Goal: Task Accomplishment & Management: Use online tool/utility

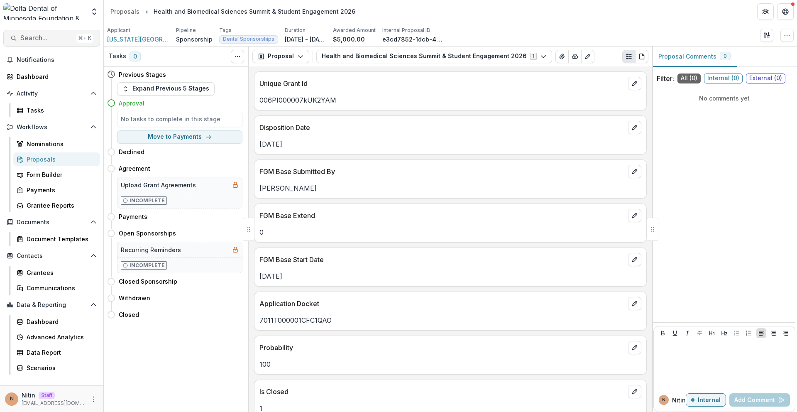
click at [40, 39] on span "Search..." at bounding box center [46, 38] width 53 height 8
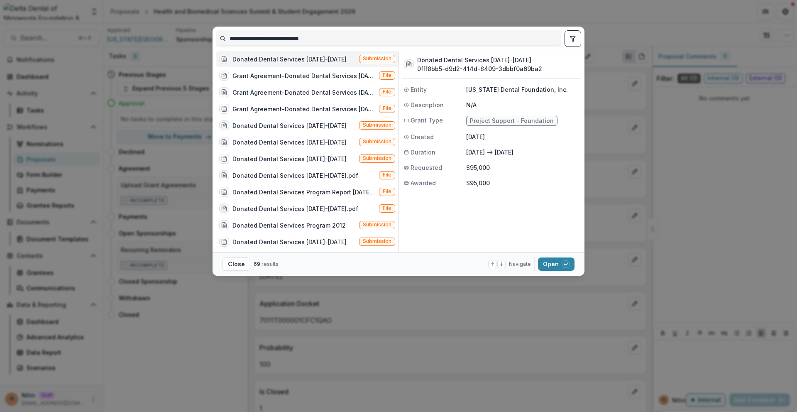
type input "**********"
click at [336, 60] on div "Donated Dental Services 2025-2026 Submission" at bounding box center [307, 59] width 183 height 17
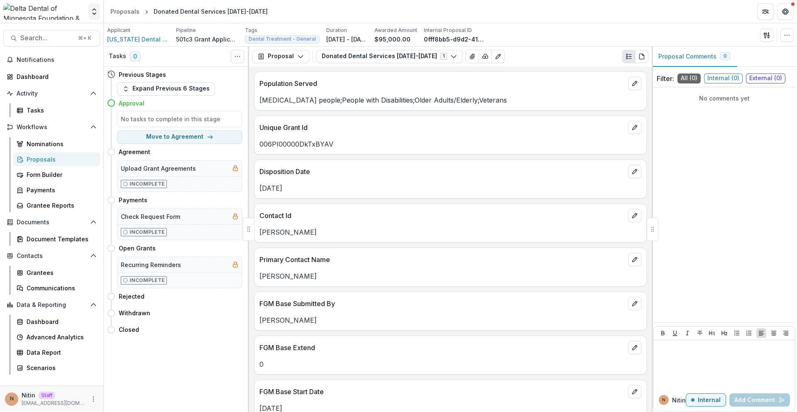
click at [97, 15] on icon "Open entity switcher" at bounding box center [94, 11] width 8 height 8
click at [77, 38] on link "Admin Settings" at bounding box center [52, 32] width 100 height 14
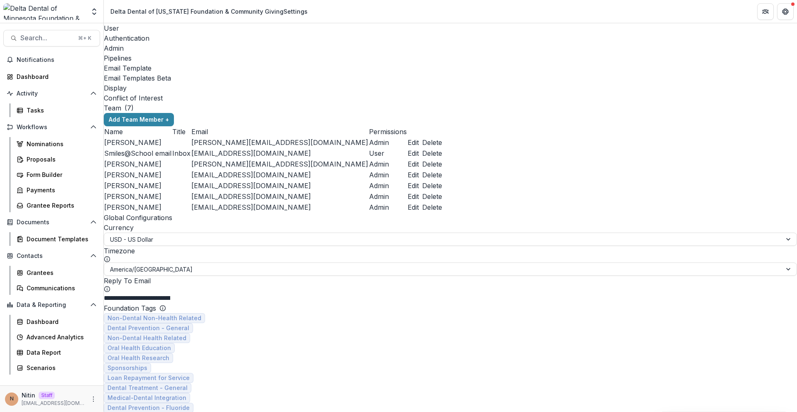
click at [230, 53] on div "Pipelines" at bounding box center [450, 58] width 693 height 10
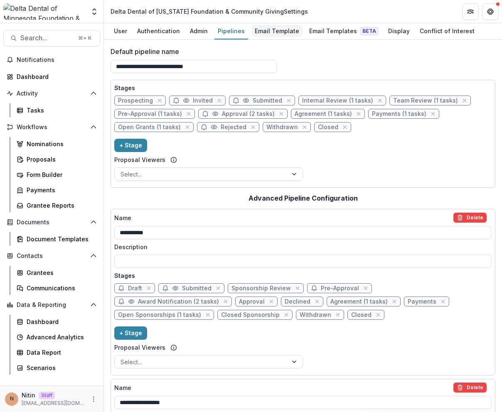
click at [254, 35] on div "Email Template" at bounding box center [276, 31] width 51 height 12
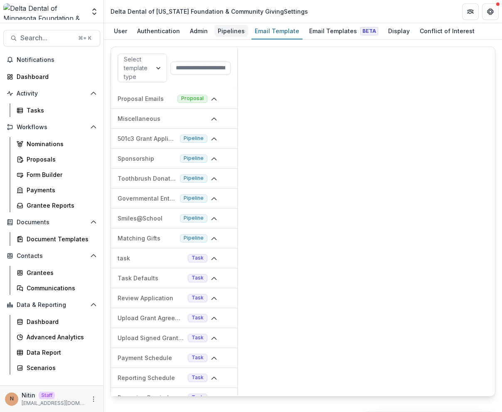
click at [226, 33] on div "Pipelines" at bounding box center [231, 31] width 34 height 12
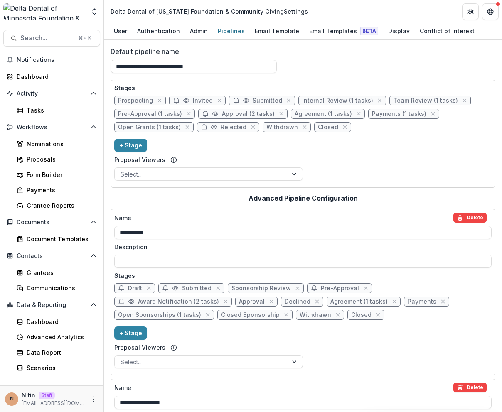
click at [274, 148] on div "Stages Prospecting Invited Submitted Internal Review (1 tasks) Team Review (1 t…" at bounding box center [302, 133] width 377 height 100
click at [149, 65] on input "**********" at bounding box center [193, 66] width 166 height 13
click at [330, 60] on div "**********" at bounding box center [302, 63] width 385 height 33
click at [92, 5] on button "Open entity switcher" at bounding box center [94, 11] width 12 height 17
click at [74, 11] on img at bounding box center [44, 11] width 82 height 17
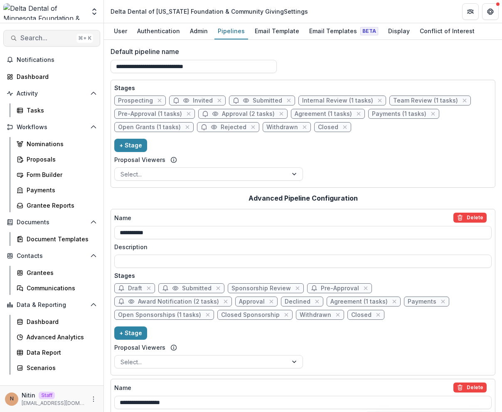
click at [55, 41] on span "Search..." at bounding box center [46, 38] width 53 height 8
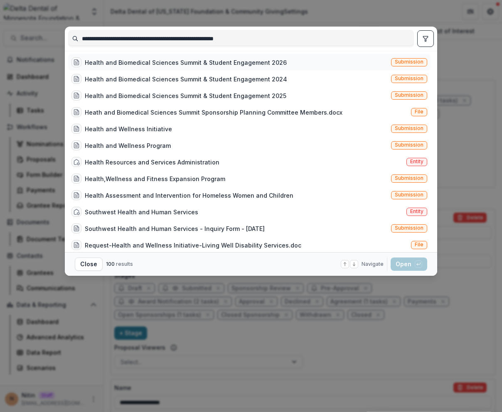
type input "**********"
click at [257, 66] on div "Health and Biomedical Sciences Summit & Student Engagement 2026" at bounding box center [186, 62] width 202 height 9
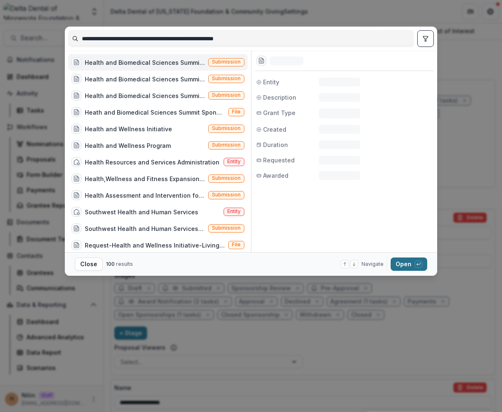
click at [412, 265] on button "Open with enter key" at bounding box center [408, 263] width 37 height 13
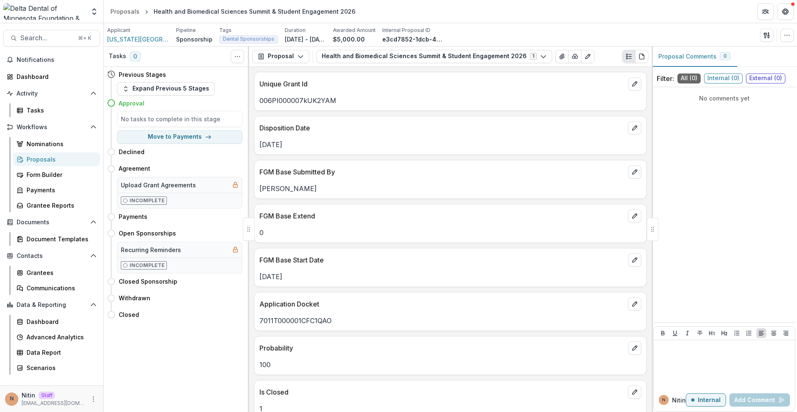
click at [273, 147] on p "Jan 01, 2026" at bounding box center [451, 145] width 382 height 10
click at [501, 21] on header "Proposals Health and Biomedical Sciences Summit & Student Engagement 2026" at bounding box center [450, 11] width 693 height 23
click at [370, 15] on header "Proposals Health and Biomedical Sciences Summit & Student Engagement 2026" at bounding box center [450, 11] width 693 height 23
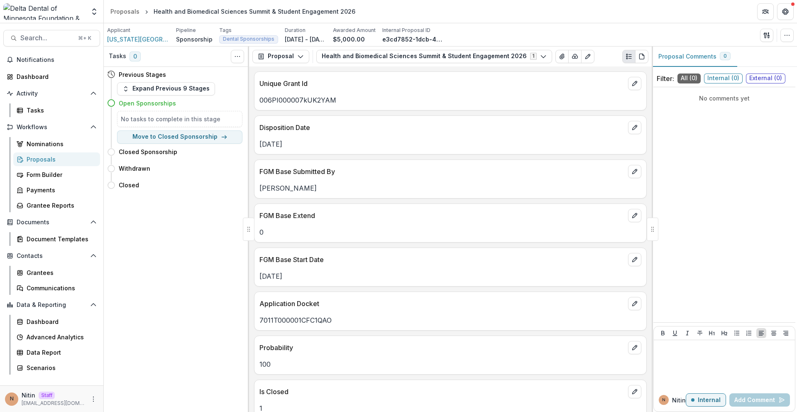
click at [188, 38] on p "Sponsorship" at bounding box center [194, 39] width 37 height 9
click at [783, 37] on button "button" at bounding box center [787, 35] width 13 height 13
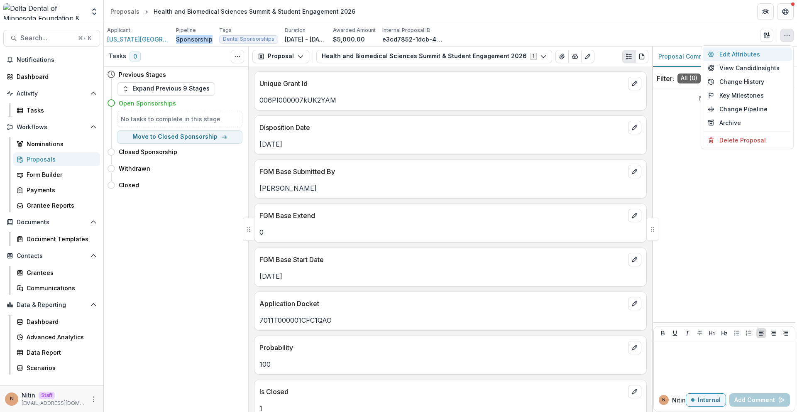
click at [761, 51] on button "Edit Attributes" at bounding box center [747, 54] width 89 height 14
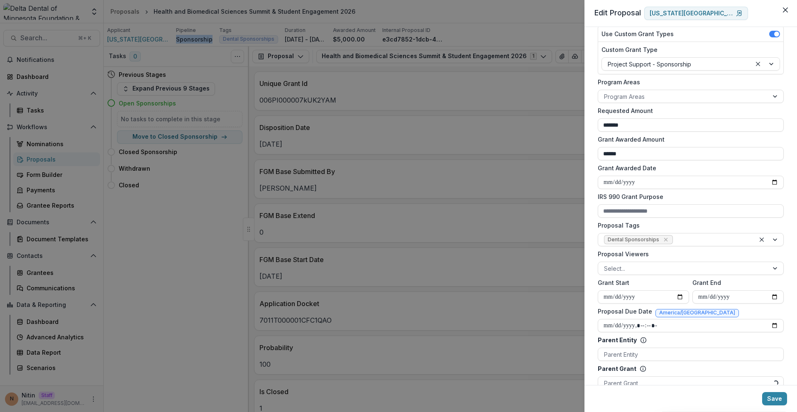
scroll to position [162, 0]
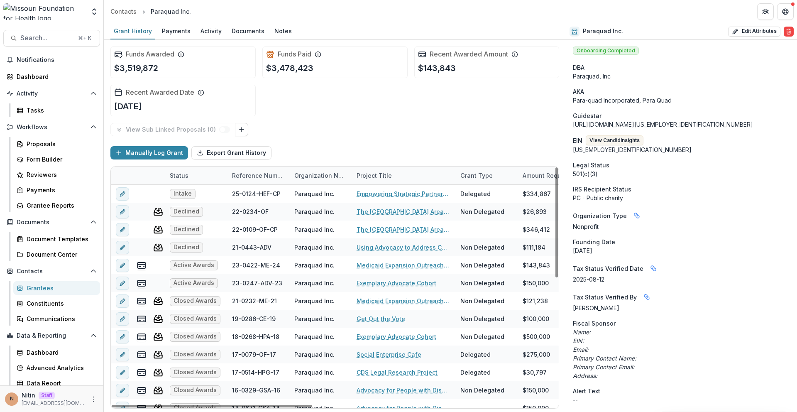
click at [350, 140] on div "Manually Log Grant Export Grant History" at bounding box center [334, 153] width 449 height 27
click at [426, 113] on div "Funds Awarded $3,519,872 Funds Paid $3,478,423 Recent Awarded Amount $143,843 R…" at bounding box center [334, 81] width 449 height 83
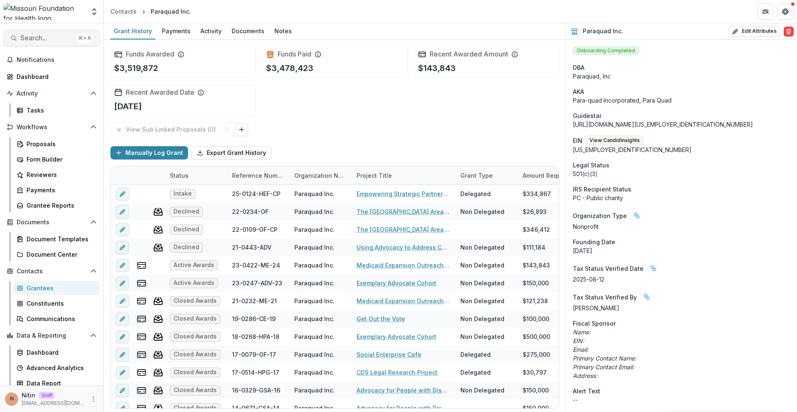
click at [64, 36] on span "Search..." at bounding box center [46, 38] width 53 height 8
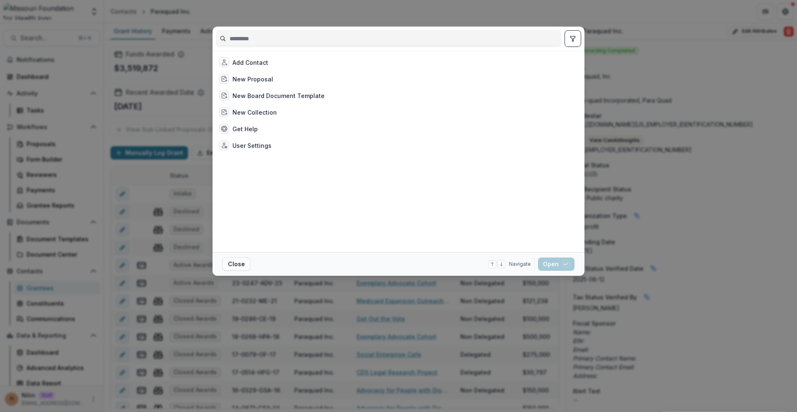
click at [140, 52] on div "Add Contact New Proposal New Board Document Template New Collection Get Help Us…" at bounding box center [398, 206] width 797 height 412
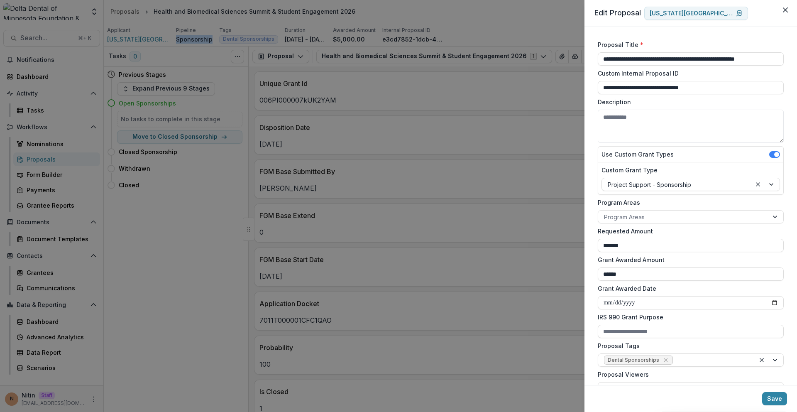
scroll to position [162, 0]
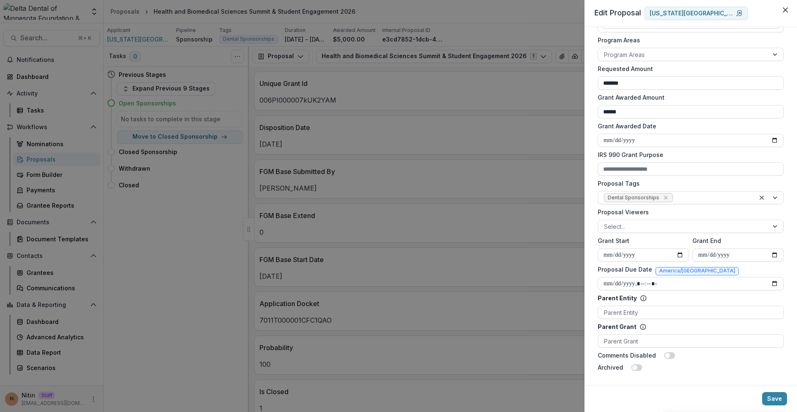
click at [448, 34] on div "**********" at bounding box center [398, 206] width 797 height 412
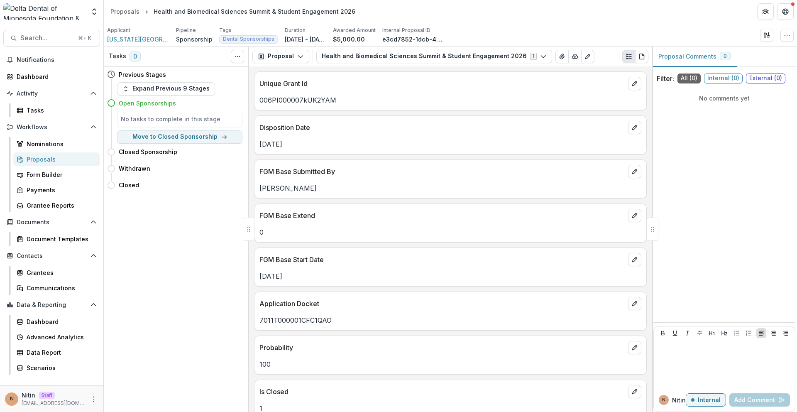
click at [33, 48] on div "Search... ⌘ + K Notifications Dashboard Activity Tasks Workflows Nominations Pr…" at bounding box center [52, 217] width 104 height 389
click at [33, 37] on span "Search..." at bounding box center [46, 38] width 53 height 8
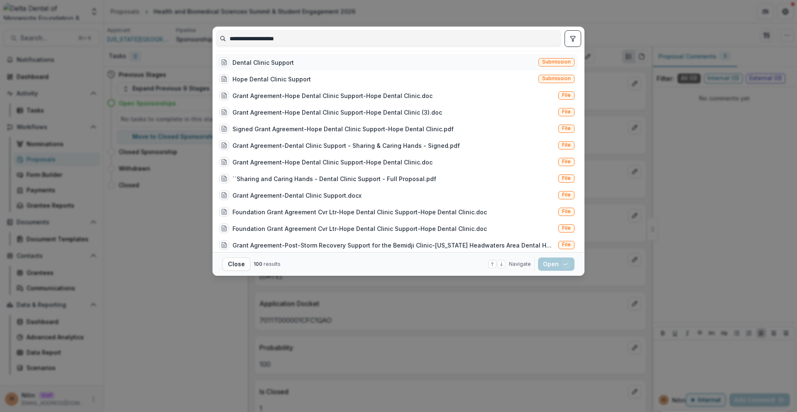
type input "**********"
click at [297, 65] on div "Dental Clinic Support Submission" at bounding box center [397, 62] width 362 height 17
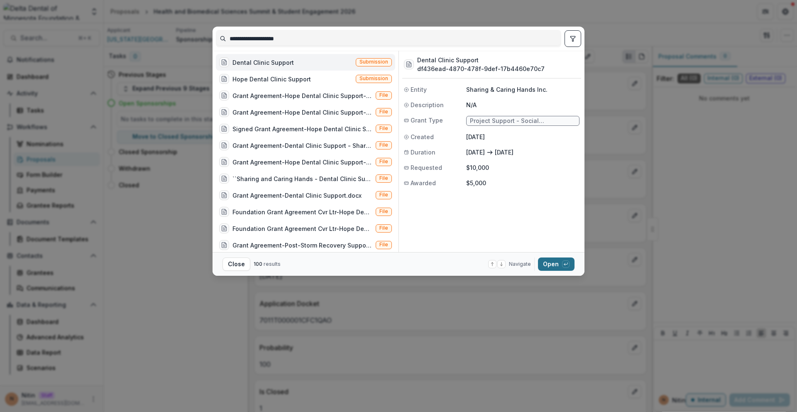
click at [558, 265] on button "Open with enter key" at bounding box center [556, 263] width 37 height 13
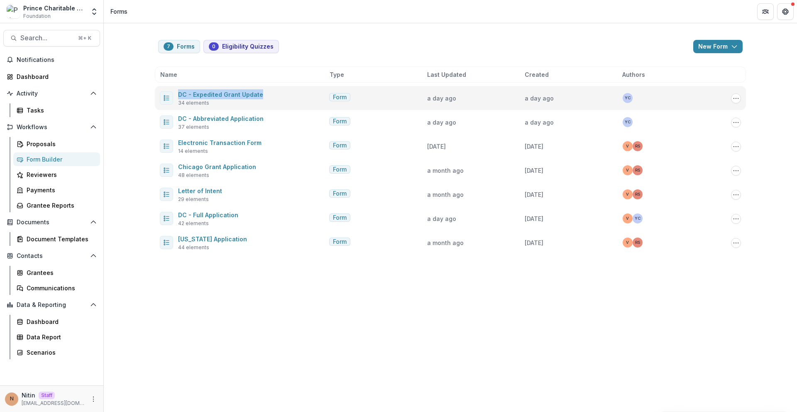
drag, startPoint x: 145, startPoint y: 90, endPoint x: 270, endPoint y: 108, distance: 126.7
click at [270, 108] on div "7 Forms 0 Eligibility Quizzes New Form New Eligibility Quiz New Form Name Type …" at bounding box center [450, 217] width 693 height 389
click at [270, 108] on div "DC - Expedited Grant Update 34 elements Form a day ago a day ago YC Edit Duplic…" at bounding box center [450, 98] width 591 height 24
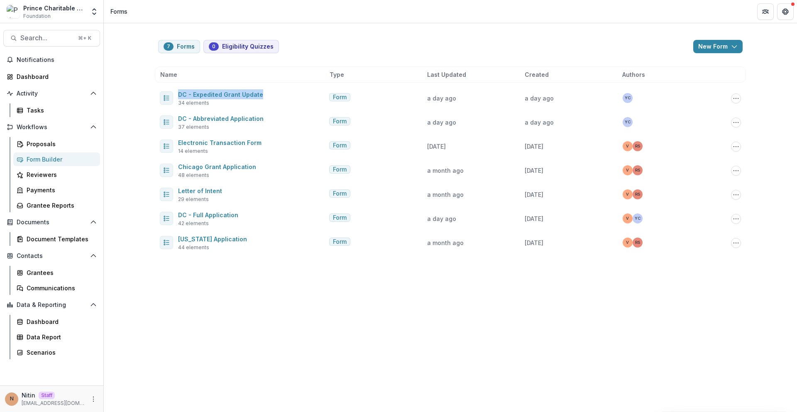
drag, startPoint x: 277, startPoint y: 101, endPoint x: 149, endPoint y: 92, distance: 127.8
click at [149, 93] on div "7 Forms 0 Eligibility Quizzes New Form New Eligibility Quiz New Form Name Type …" at bounding box center [450, 217] width 693 height 389
click at [149, 92] on div "7 Forms 0 Eligibility Quizzes New Form New Eligibility Quiz New Form Name Type …" at bounding box center [450, 217] width 693 height 389
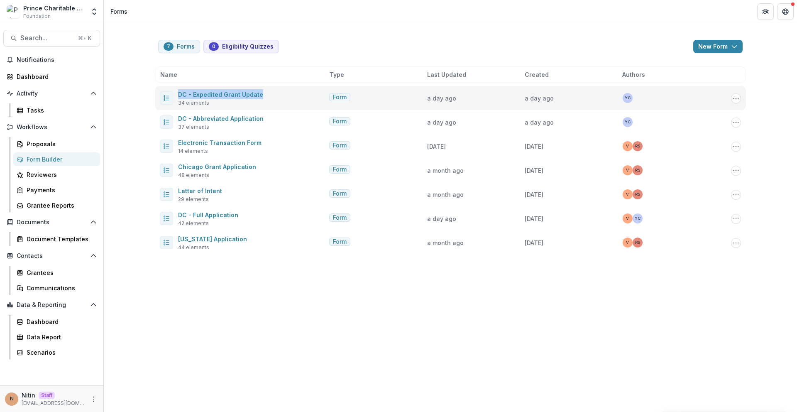
drag, startPoint x: 149, startPoint y: 92, endPoint x: 265, endPoint y: 106, distance: 116.3
click at [265, 106] on div "7 Forms 0 Eligibility Quizzes New Form New Eligibility Quiz New Form Name Type …" at bounding box center [450, 217] width 693 height 389
click at [265, 106] on div "DC - Expedited Grant Update 34 elements" at bounding box center [243, 97] width 166 height 17
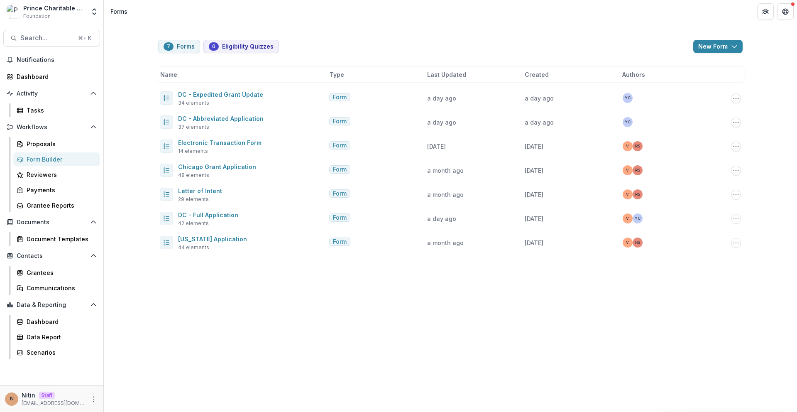
click at [181, 13] on header "Forms" at bounding box center [450, 11] width 693 height 23
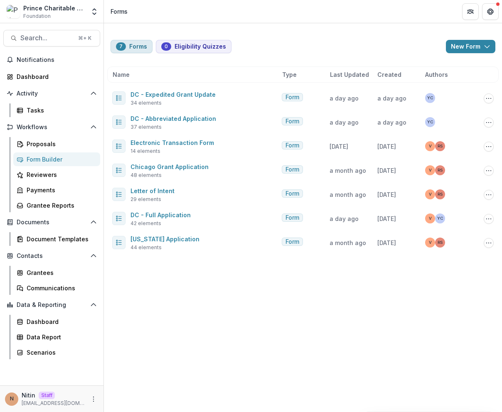
click at [132, 45] on button "7 Forms" at bounding box center [131, 46] width 42 height 13
click at [167, 51] on button "0 Eligibility Quizzes" at bounding box center [194, 46] width 76 height 13
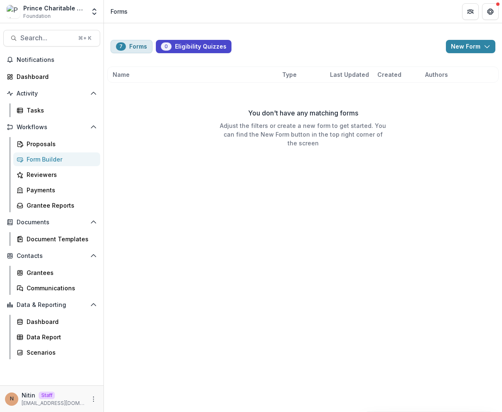
click at [118, 42] on span "7" at bounding box center [121, 46] width 10 height 8
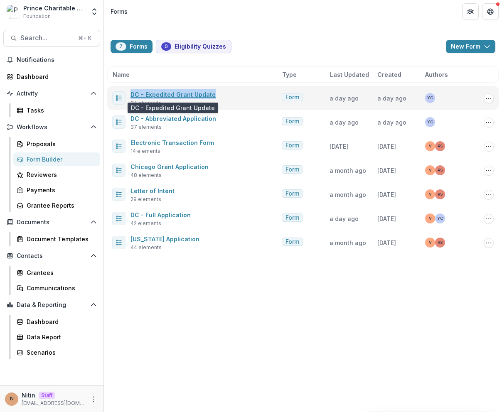
drag, startPoint x: 228, startPoint y: 94, endPoint x: 130, endPoint y: 95, distance: 97.6
click at [130, 95] on div "DC - Expedited Grant Update 34 elements" at bounding box center [195, 97] width 166 height 17
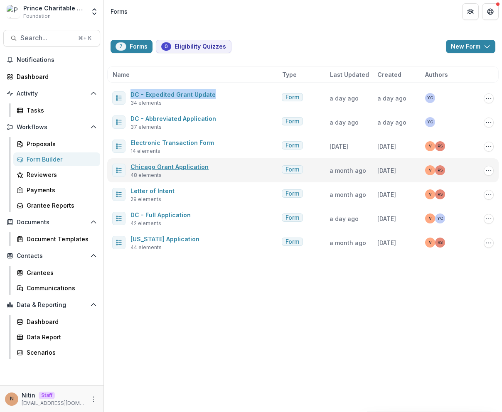
copy link "DC - Expedited Grant Update"
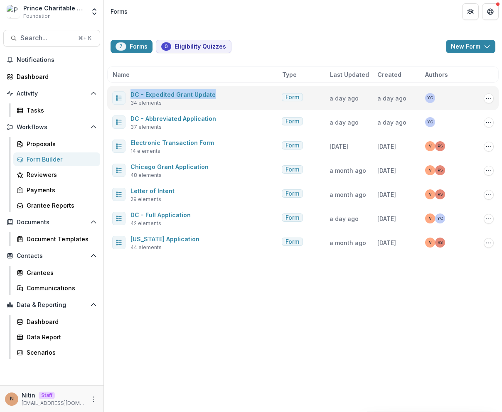
click at [220, 94] on div "DC - Expedited Grant Update 34 elements" at bounding box center [195, 97] width 166 height 17
drag, startPoint x: 231, startPoint y: 94, endPoint x: 131, endPoint y: 94, distance: 100.1
click at [131, 94] on div "DC - Expedited Grant Update 34 elements" at bounding box center [195, 97] width 166 height 17
copy link "DC - Expedited Grant Update"
click at [493, 97] on button "Options" at bounding box center [488, 98] width 10 height 10
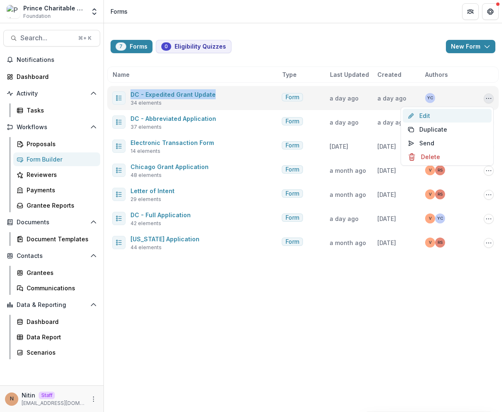
click at [449, 119] on link "Edit" at bounding box center [446, 116] width 89 height 14
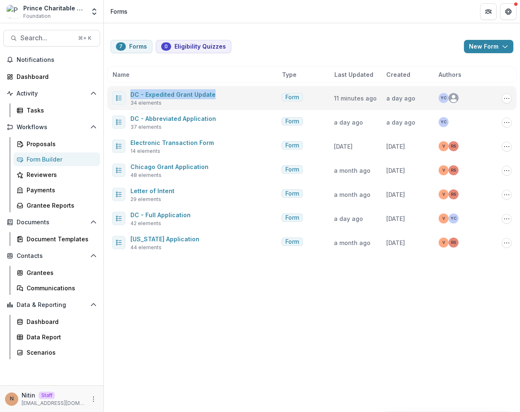
drag, startPoint x: 211, startPoint y: 95, endPoint x: 128, endPoint y: 96, distance: 82.6
click at [130, 95] on div "DC - Expedited Grant Update 34 elements" at bounding box center [195, 97] width 166 height 17
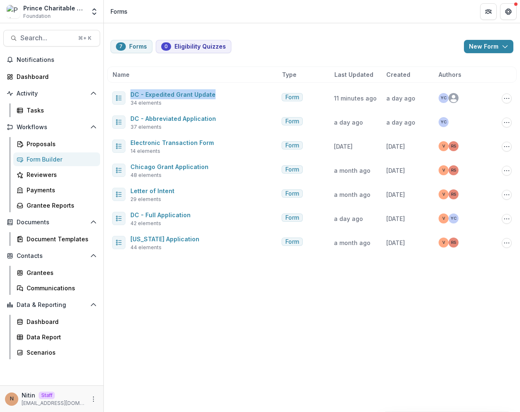
copy link "DC - Expedited Grant Update"
click at [228, 65] on div "7 Forms 0 Eligibility Quizzes New Form New Eligibility Quiz New Form Name Type …" at bounding box center [312, 142] width 416 height 238
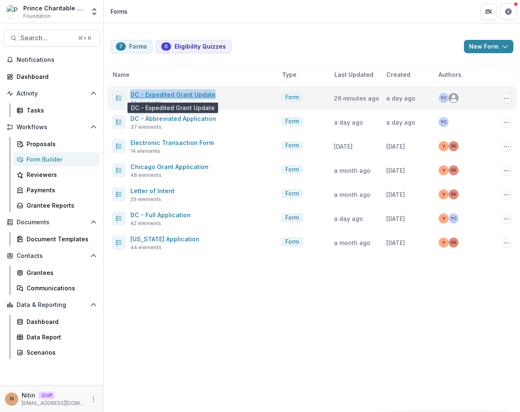
drag, startPoint x: 225, startPoint y: 96, endPoint x: 130, endPoint y: 96, distance: 95.1
click at [130, 96] on div "DC - Expedited Grant Update 34 elements" at bounding box center [195, 97] width 166 height 17
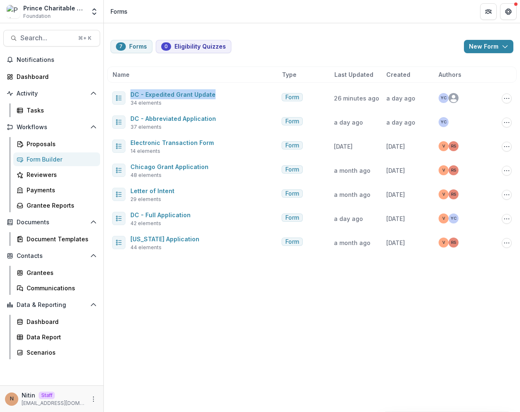
copy link "DC - Expedited Grant Update"
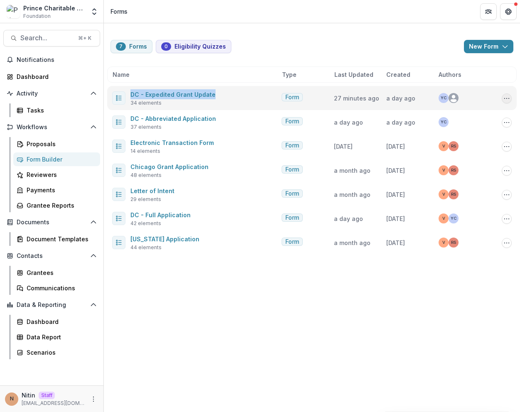
click at [506, 95] on icon "Options" at bounding box center [506, 98] width 7 height 7
click at [452, 114] on link "Edit" at bounding box center [465, 116] width 89 height 14
drag, startPoint x: 228, startPoint y: 92, endPoint x: 131, endPoint y: 93, distance: 97.6
click at [131, 93] on div "DC - Expedited Grant Update 34 elements" at bounding box center [195, 97] width 166 height 17
copy link "DC - Expedited Grant Update"
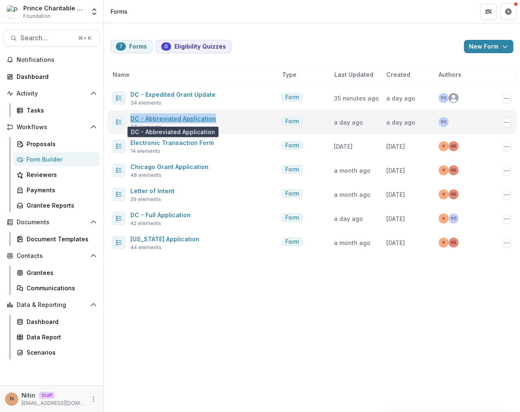
drag, startPoint x: 218, startPoint y: 118, endPoint x: 130, endPoint y: 118, distance: 87.2
click at [130, 118] on div "DC - Abbreviated Application 37 elements" at bounding box center [195, 121] width 166 height 17
copy link "DC - Abbreviated Application"
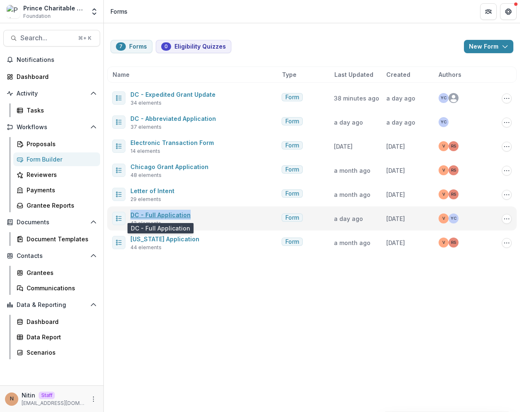
drag, startPoint x: 205, startPoint y: 213, endPoint x: 131, endPoint y: 213, distance: 73.9
click at [131, 213] on div "DC - Full Application 42 elements" at bounding box center [195, 218] width 166 height 17
copy link "DC - Full Application"
click at [171, 214] on link "DC - Full Application" at bounding box center [160, 214] width 60 height 7
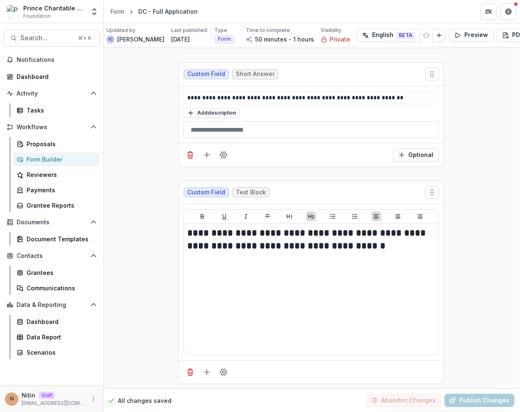
scroll to position [7197, 1]
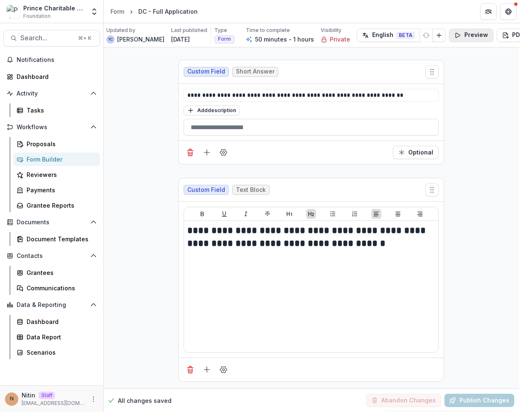
click at [449, 39] on button "Preview" at bounding box center [471, 35] width 44 height 13
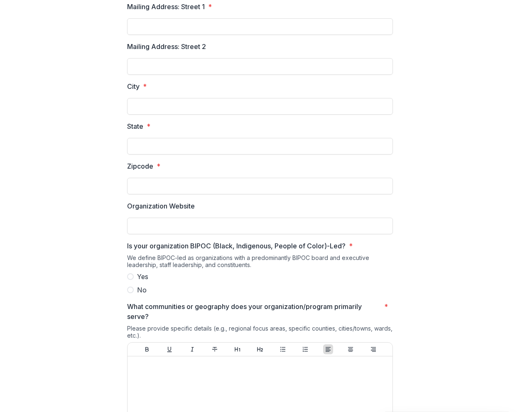
scroll to position [0, 0]
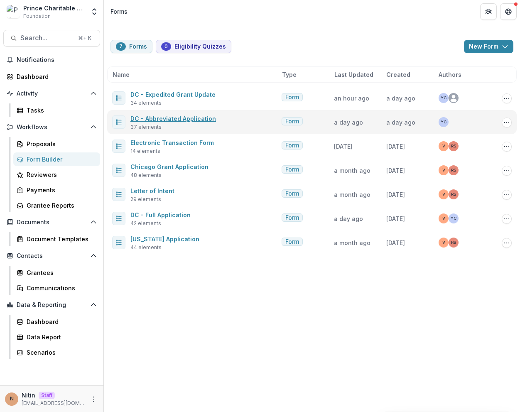
click at [156, 115] on link "DC - Abbreviated Application" at bounding box center [173, 118] width 86 height 7
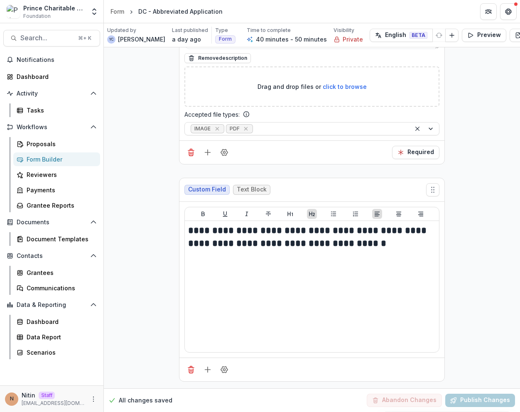
scroll to position [6262, 0]
click at [468, 36] on icon "button" at bounding box center [470, 35] width 4 height 5
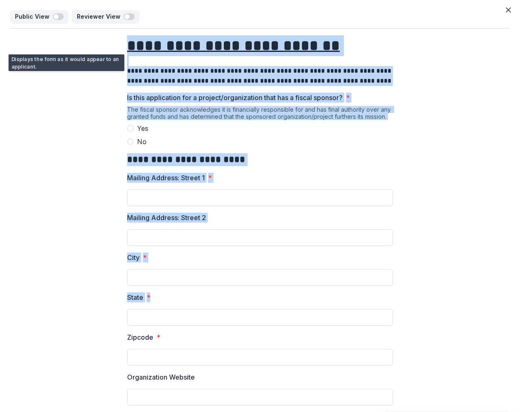
drag, startPoint x: 115, startPoint y: 49, endPoint x: 164, endPoint y: 301, distance: 256.4
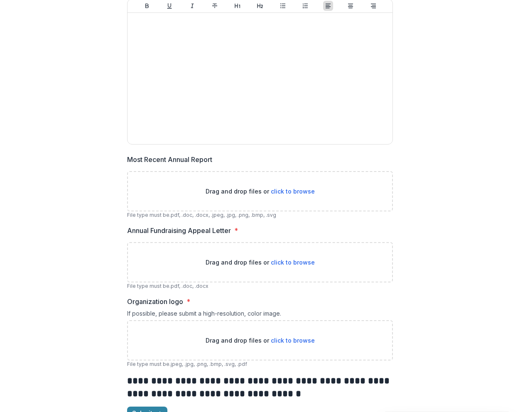
scroll to position [1170, 0]
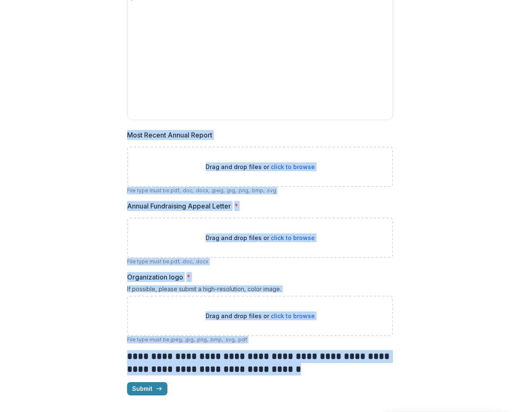
copy div "**********"
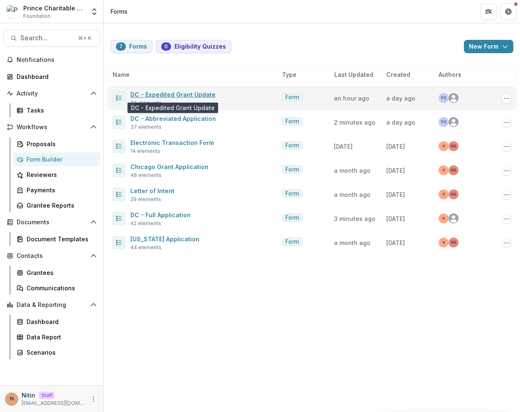
click at [181, 93] on link "DC - Expedited Grant Update" at bounding box center [172, 94] width 85 height 7
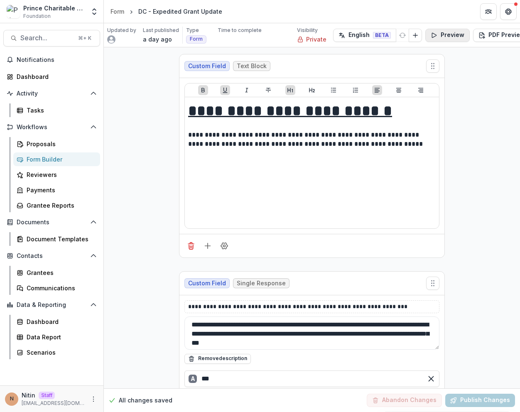
click at [443, 34] on button "Preview" at bounding box center [447, 35] width 44 height 13
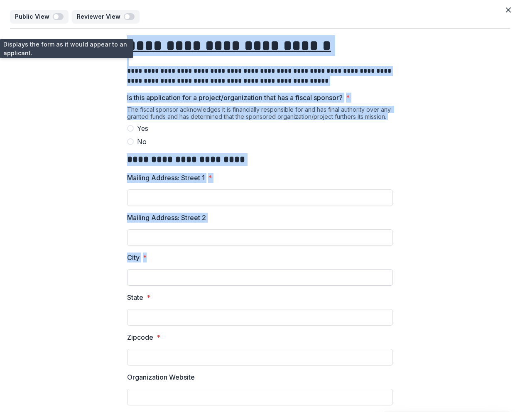
drag, startPoint x: 135, startPoint y: 42, endPoint x: 240, endPoint y: 275, distance: 255.7
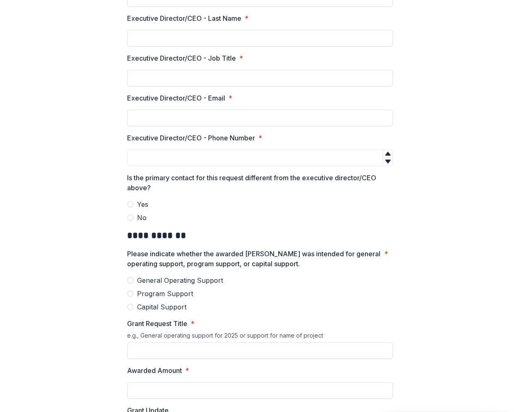
scroll to position [891, 0]
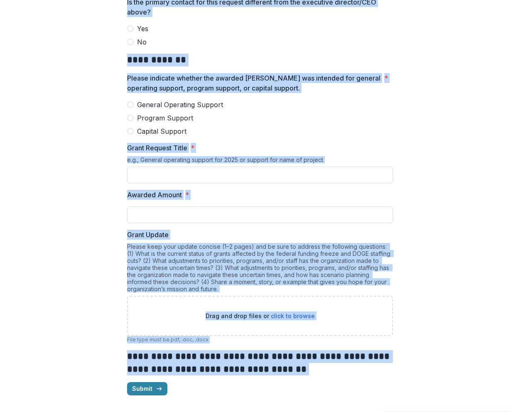
click at [267, 394] on div "Submit" at bounding box center [260, 388] width 266 height 13
copy div "**********"
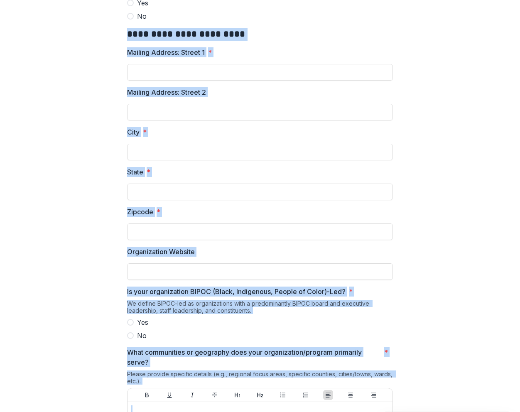
scroll to position [0, 0]
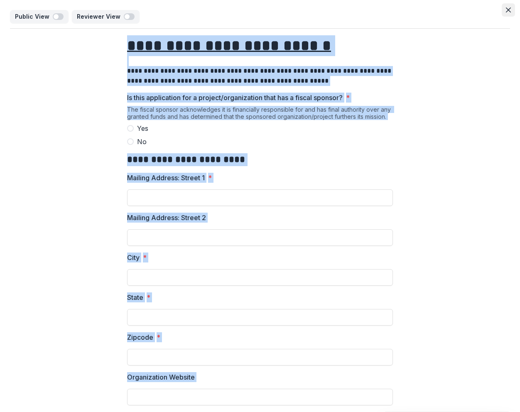
click at [508, 12] on button "Close" at bounding box center [508, 9] width 13 height 13
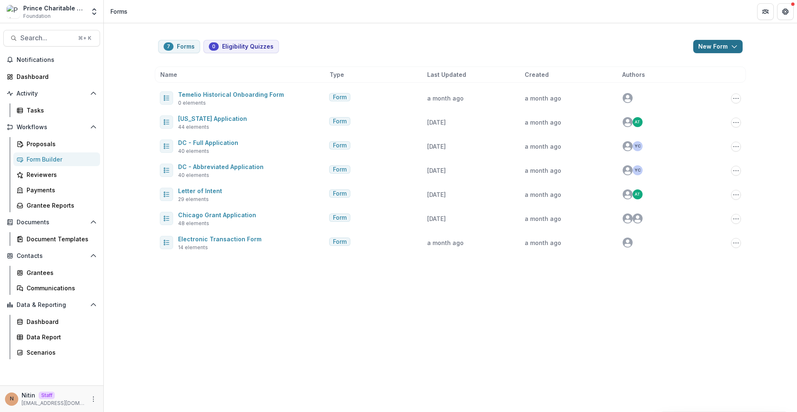
click at [708, 47] on button "New Form" at bounding box center [717, 46] width 49 height 13
click at [685, 78] on button "New Form" at bounding box center [696, 79] width 89 height 14
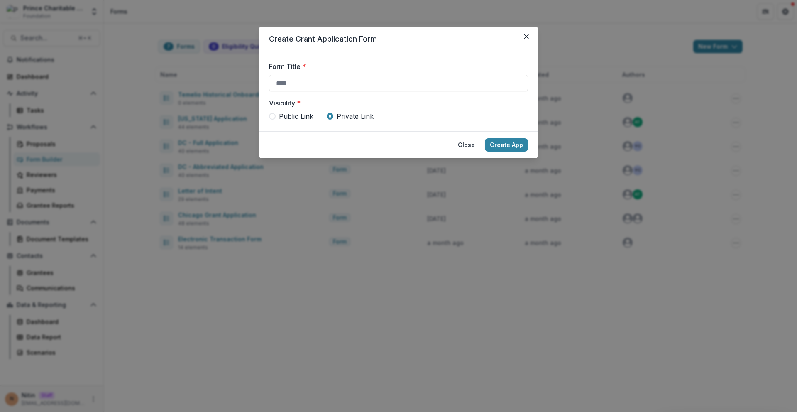
click at [637, 40] on div "Create Grant Application Form Form Title * Visibility * Public Link Private Lin…" at bounding box center [398, 206] width 797 height 412
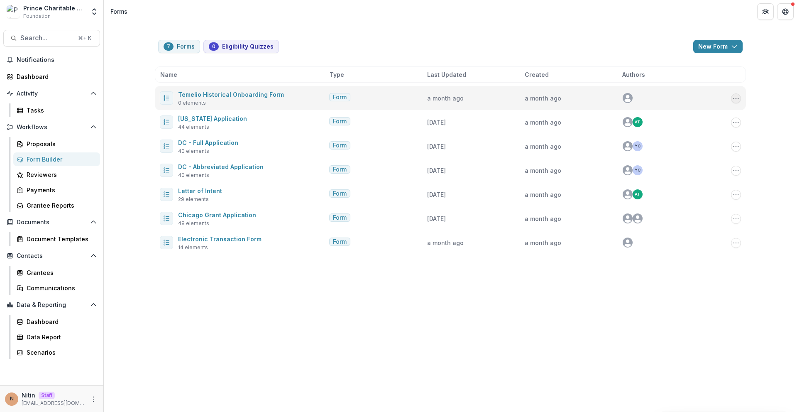
click at [740, 98] on button "Options" at bounding box center [736, 98] width 10 height 10
